Goal: Navigation & Orientation: Find specific page/section

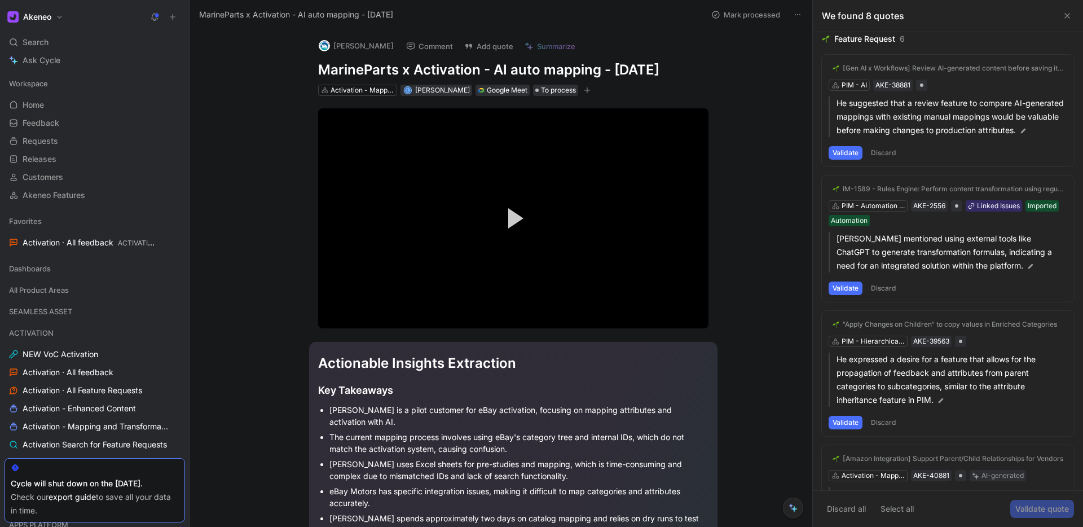
scroll to position [711, 0]
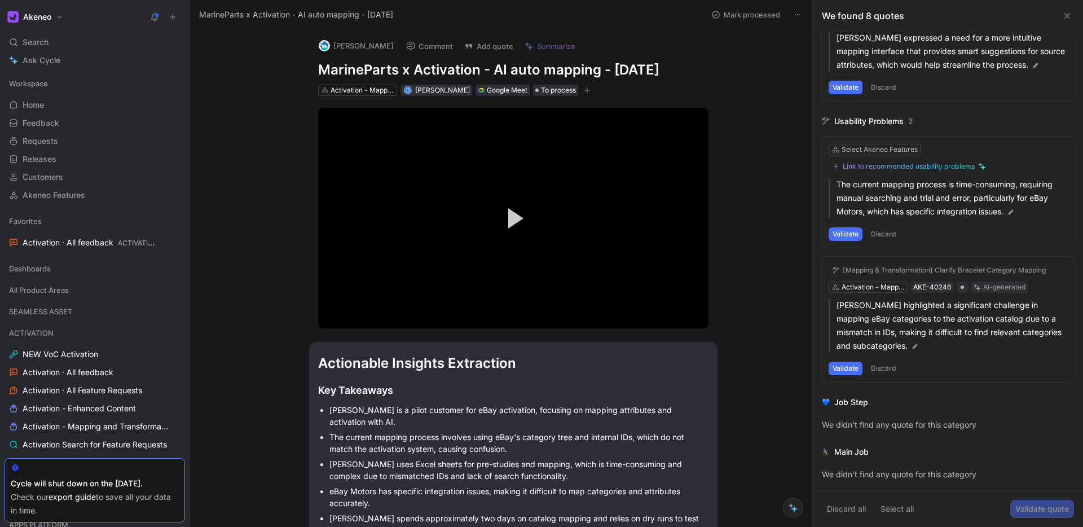
click at [58, 20] on button "Akeneo" at bounding box center [35, 17] width 61 height 16
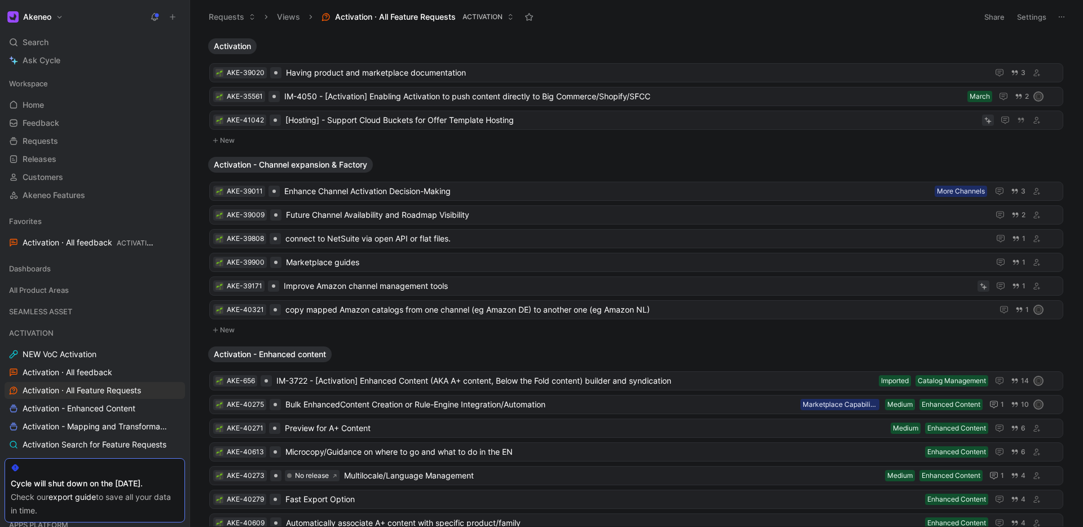
drag, startPoint x: 190, startPoint y: 3, endPoint x: 1081, endPoint y: 492, distance: 1016.6
click at [0, 0] on div "1578x867 frames : 0 0 / 12 secs" at bounding box center [0, 0] width 0 height 0
click at [0, 0] on icon at bounding box center [0, 0] width 0 height 0
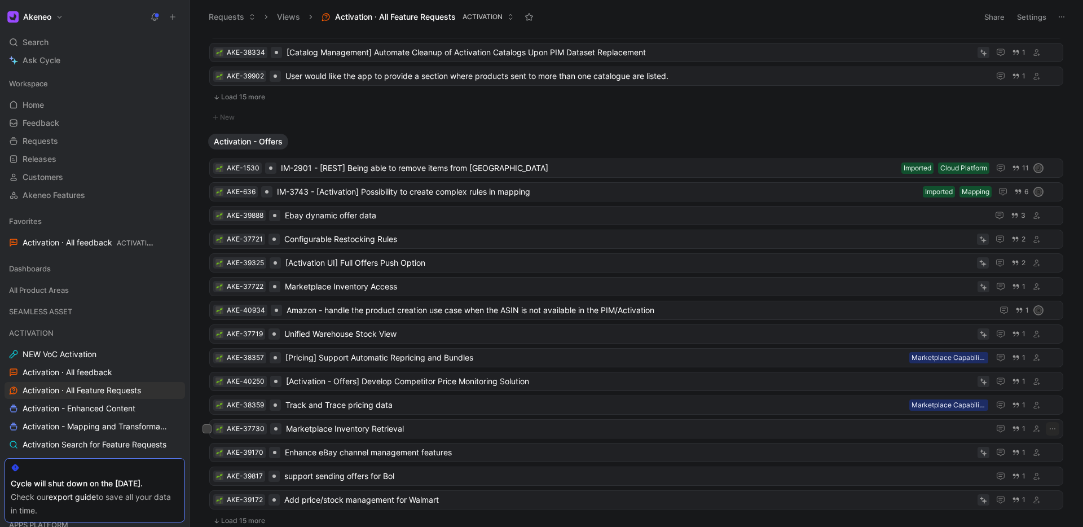
scroll to position [1799, 0]
